Goal: Check status: Check status

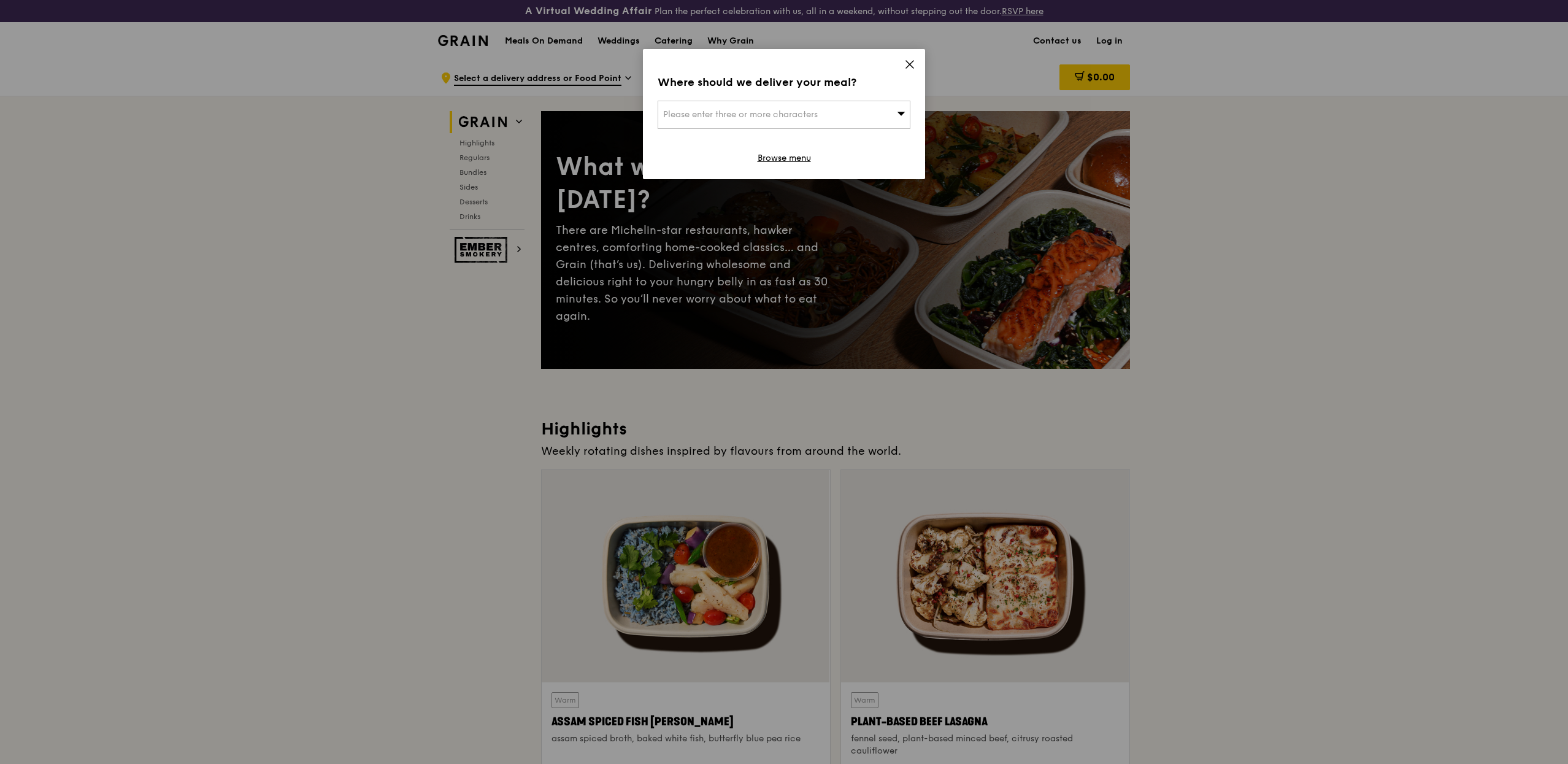
click at [912, 68] on icon at bounding box center [909, 64] width 7 height 7
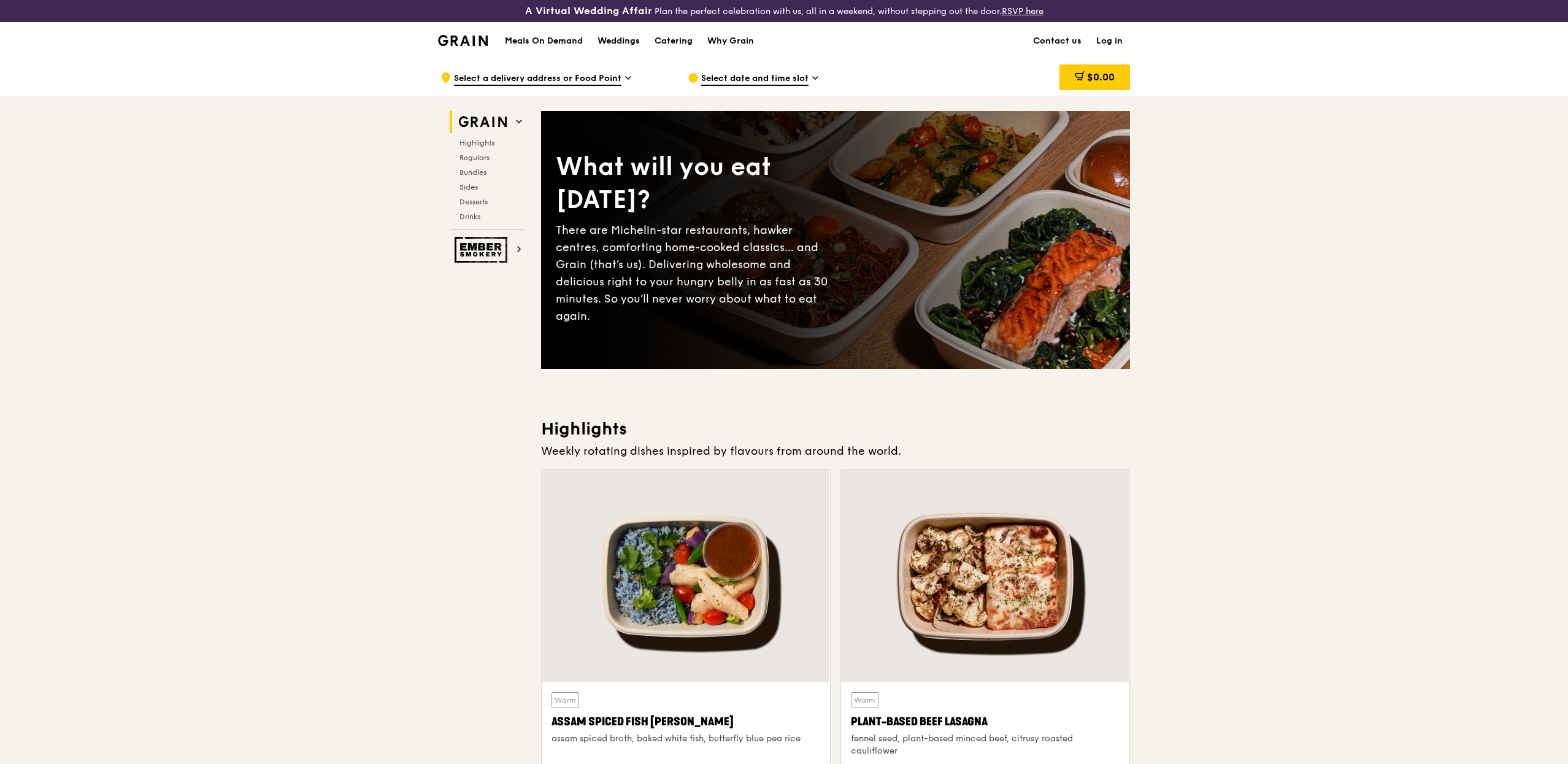
click at [1126, 39] on link "Log in" at bounding box center [1109, 41] width 41 height 37
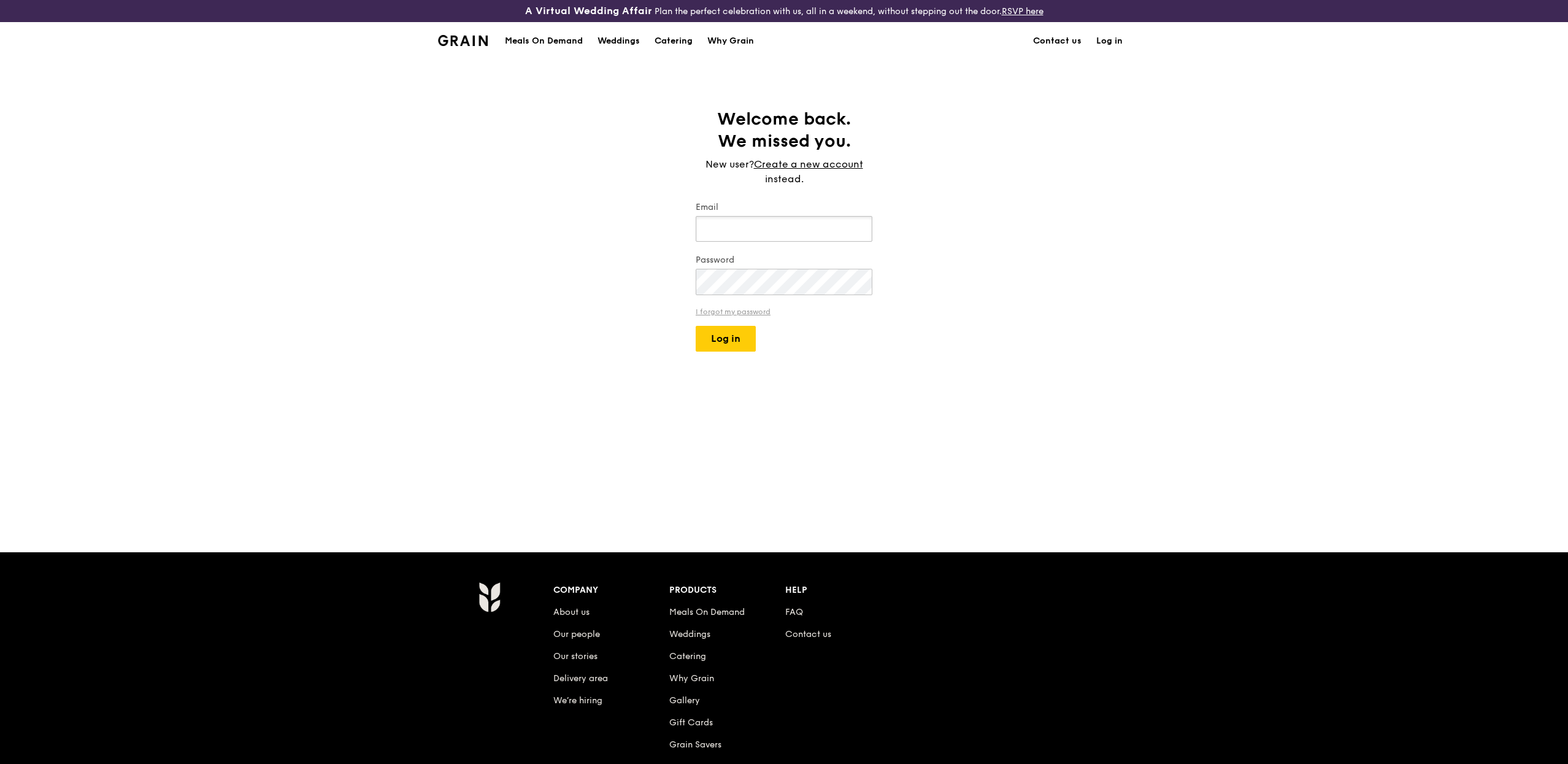
type input "[PERSON_NAME][EMAIL_ADDRESS][DOMAIN_NAME]"
click at [746, 345] on button "Log in" at bounding box center [726, 338] width 60 height 26
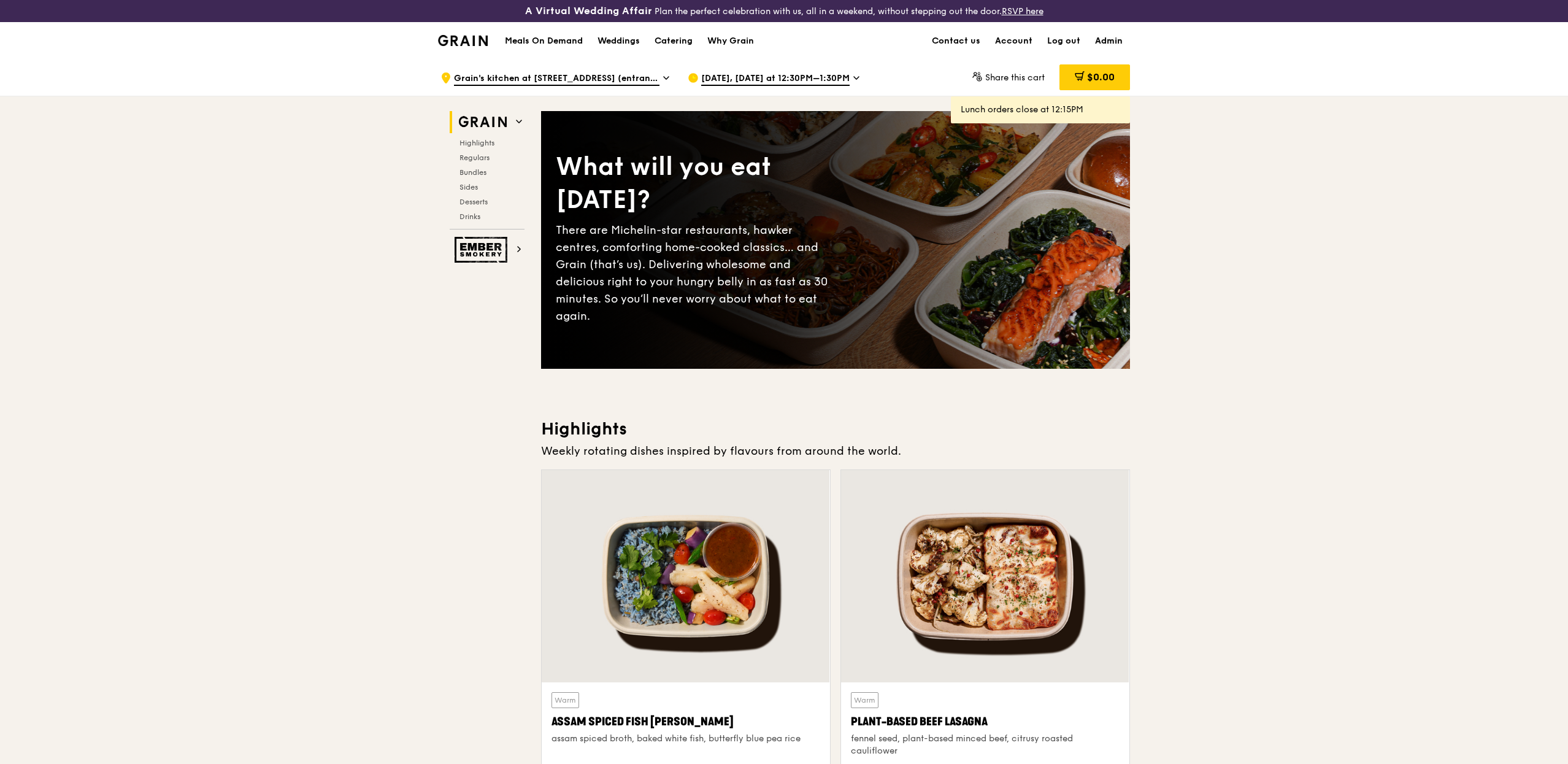
click at [1122, 50] on link "Admin" at bounding box center [1109, 41] width 43 height 37
select select "100"
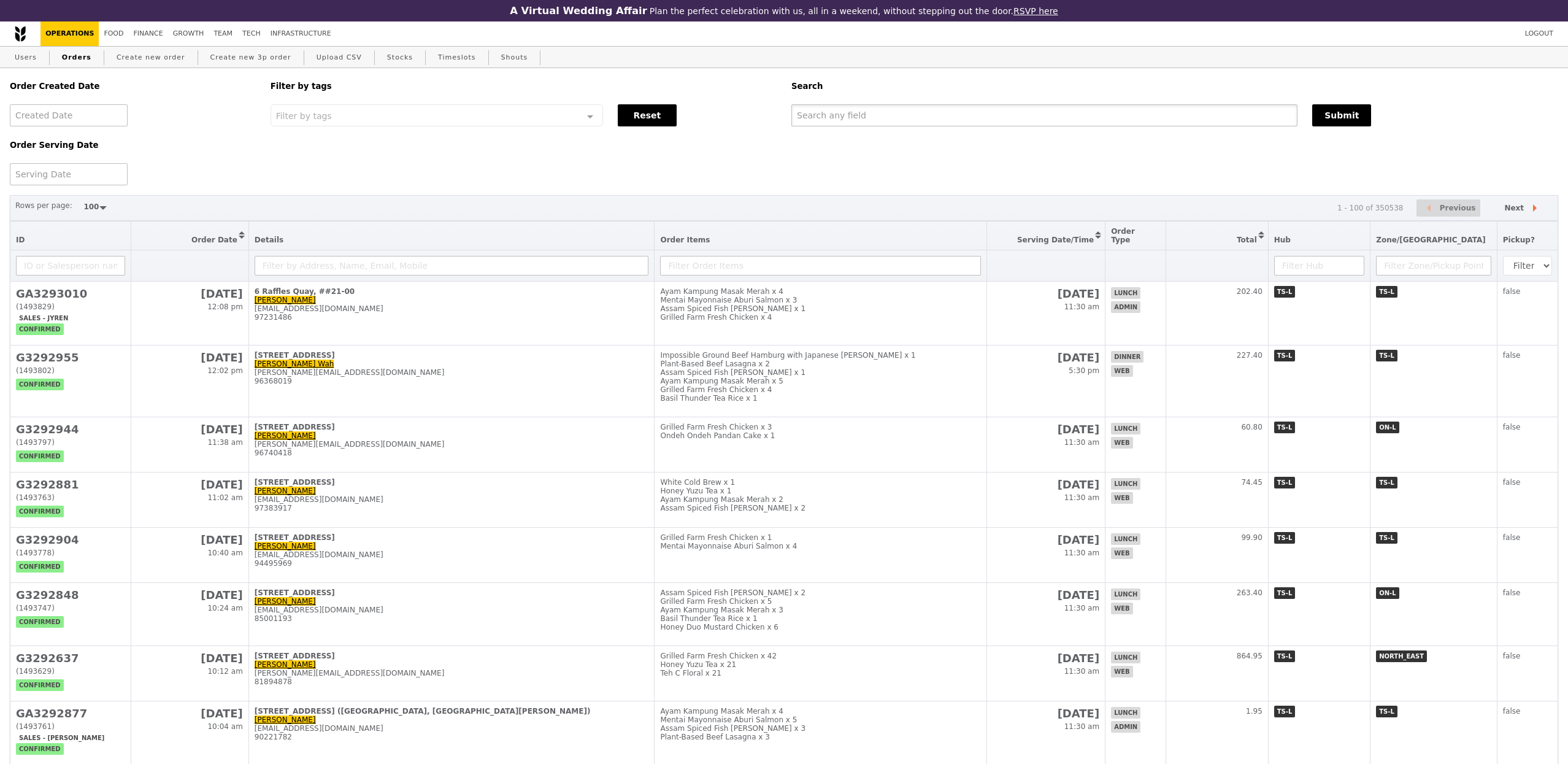
click at [892, 117] on input "text" at bounding box center [1044, 116] width 506 height 22
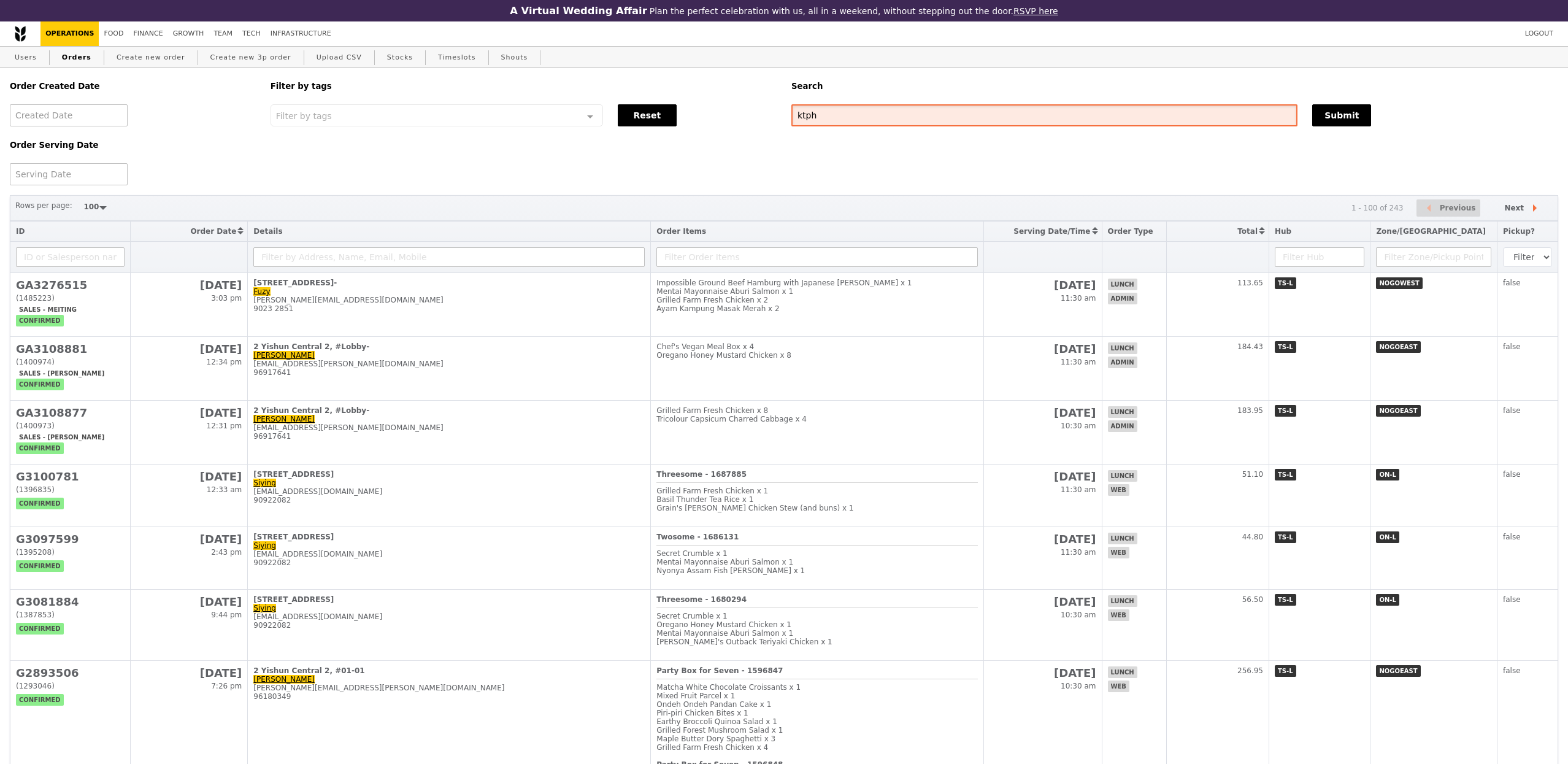
click at [880, 116] on input "ktph" at bounding box center [1044, 116] width 506 height 22
type input "ga3288573"
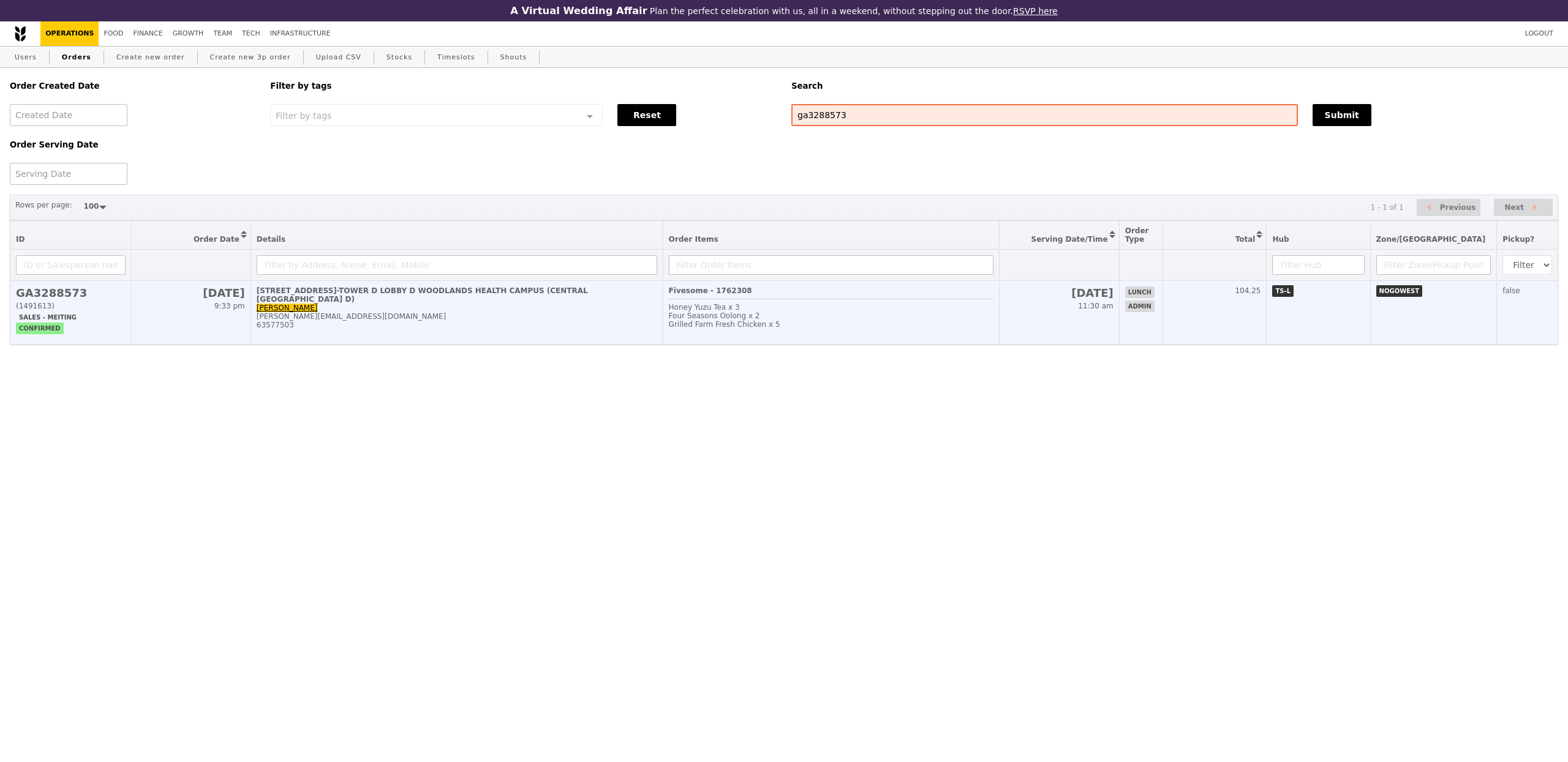
click at [590, 316] on td "[STREET_ADDRESS]-TOWER D LOBBY D WOODLANDS HEALTH CAMPUS (CENTRAL ADMIN OFFICE …" at bounding box center [456, 312] width 412 height 64
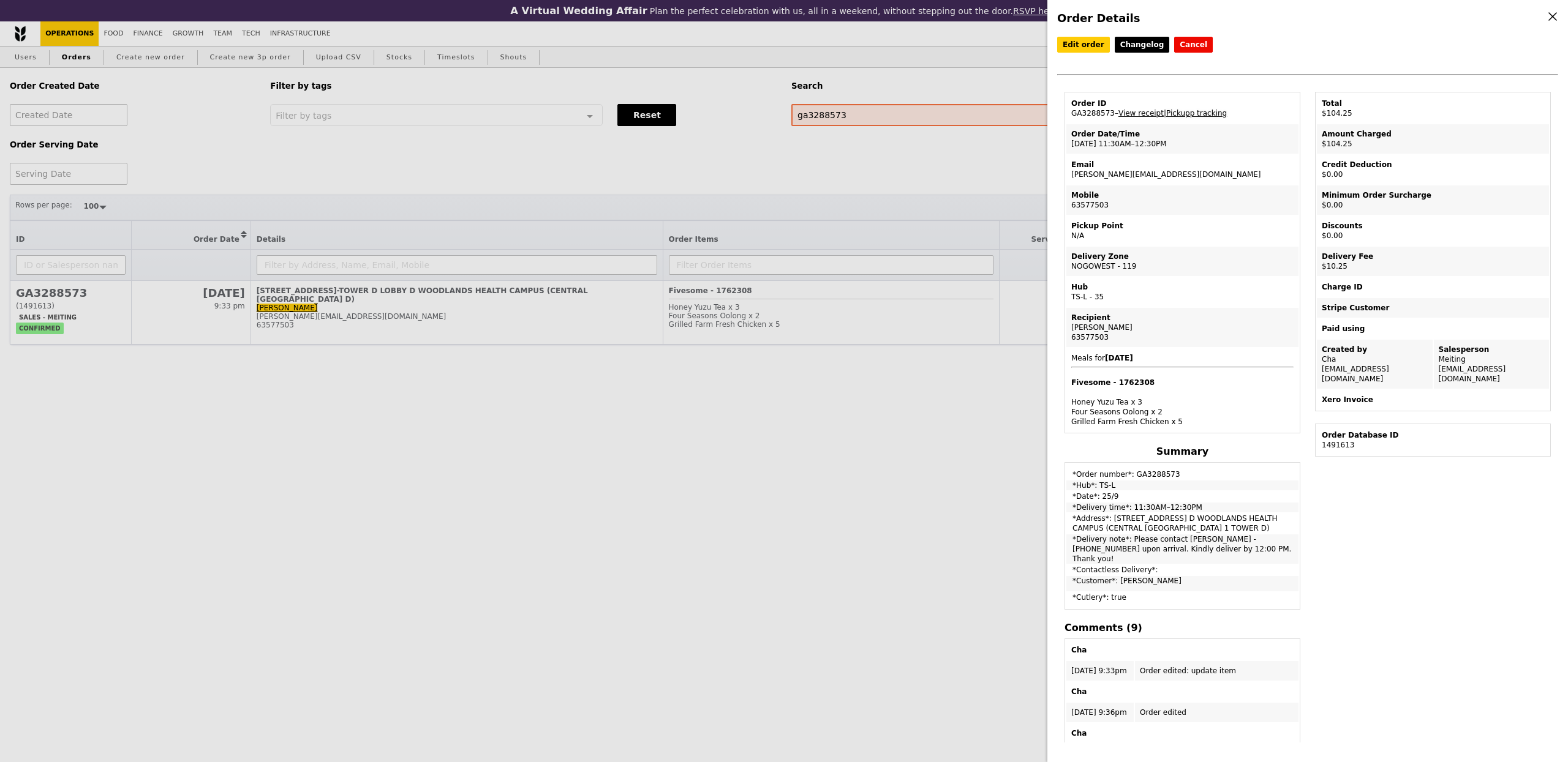
click at [1196, 114] on link "Pickupp tracking" at bounding box center [1196, 113] width 61 height 9
